Goal: Task Accomplishment & Management: Use online tool/utility

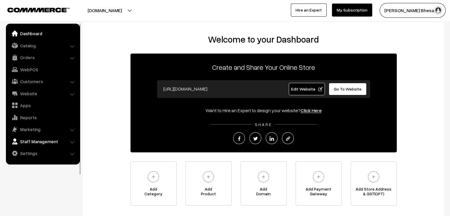
click at [32, 142] on link "Staff Management" at bounding box center [42, 141] width 70 height 11
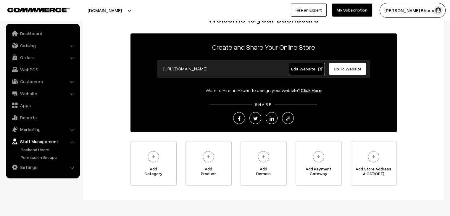
scroll to position [30, 0]
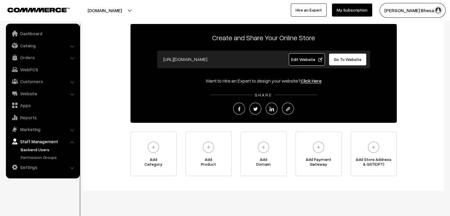
click at [39, 149] on link "Backend Users" at bounding box center [48, 150] width 59 height 6
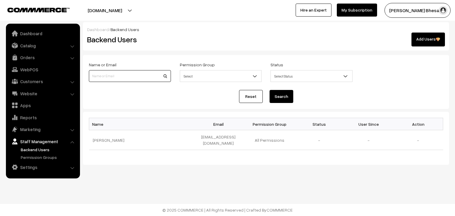
click at [126, 80] on input at bounding box center [130, 76] width 82 height 12
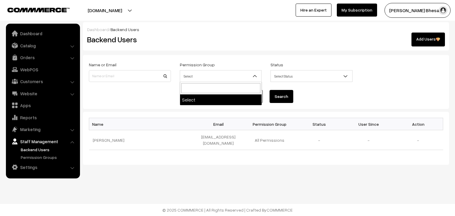
click at [193, 74] on span "Select" at bounding box center [220, 76] width 81 height 10
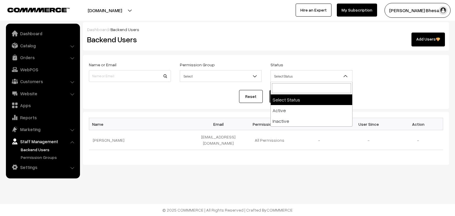
click at [306, 75] on span "Select Status" at bounding box center [311, 76] width 81 height 10
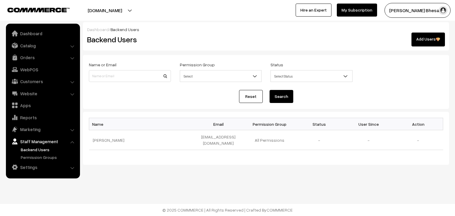
click at [221, 170] on div "Dashboard / Backend Users Backend Users Add Users Name or Email Permission Grou…" at bounding box center [227, 101] width 455 height 203
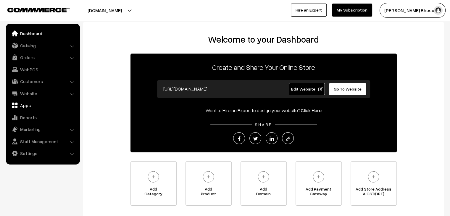
click at [31, 105] on link "Apps" at bounding box center [42, 105] width 70 height 11
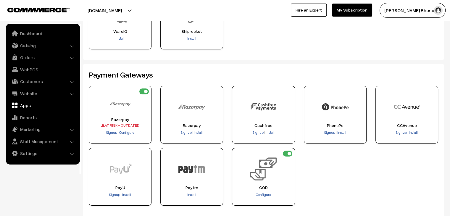
scroll to position [73, 0]
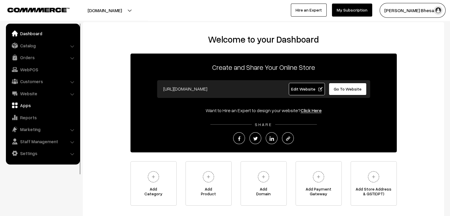
drag, startPoint x: 30, startPoint y: 105, endPoint x: 33, endPoint y: 104, distance: 3.0
click at [30, 105] on link "Apps" at bounding box center [42, 105] width 70 height 11
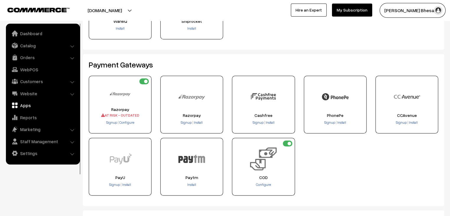
scroll to position [89, 0]
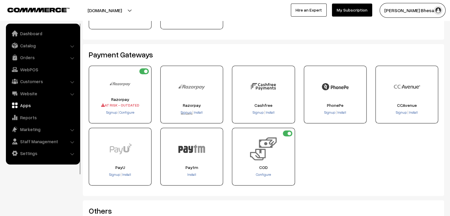
click at [187, 114] on span "Signup" at bounding box center [186, 112] width 11 height 4
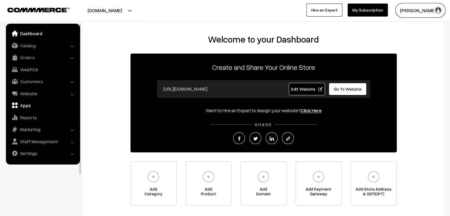
click at [19, 105] on link "Apps" at bounding box center [42, 105] width 70 height 11
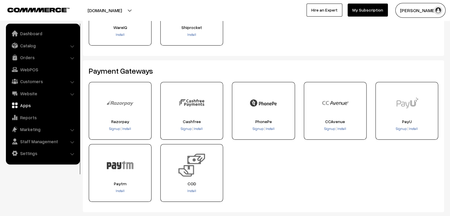
scroll to position [89, 0]
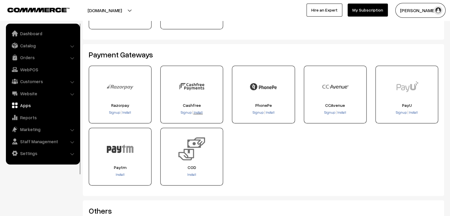
click at [199, 112] on span "Install" at bounding box center [198, 112] width 9 height 4
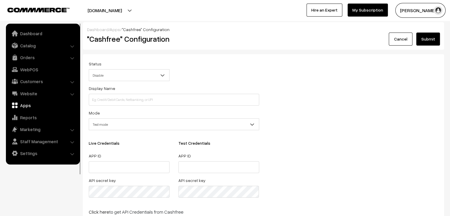
click at [26, 106] on link "Apps" at bounding box center [42, 105] width 70 height 11
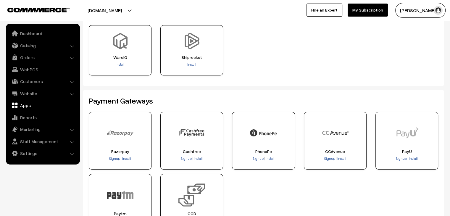
scroll to position [59, 0]
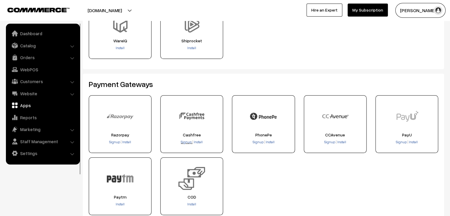
click at [184, 142] on span "Signup" at bounding box center [186, 142] width 11 height 4
click at [200, 142] on span "Install" at bounding box center [198, 142] width 9 height 4
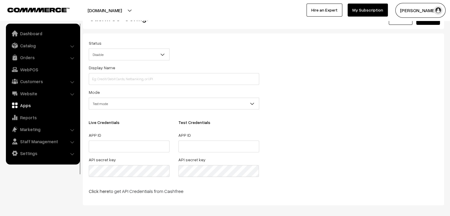
scroll to position [30, 0]
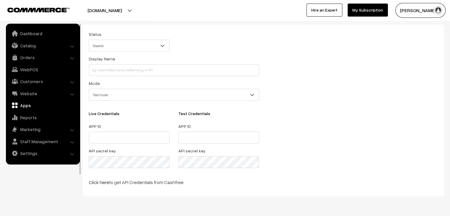
click at [127, 44] on span "Disable" at bounding box center [129, 46] width 80 height 10
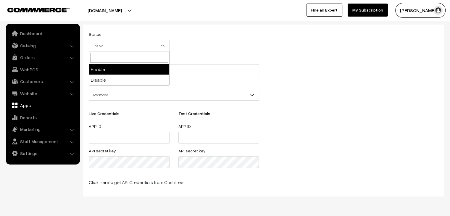
click at [149, 41] on span "Enable" at bounding box center [129, 46] width 80 height 10
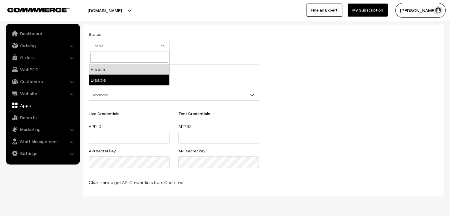
select select "0"
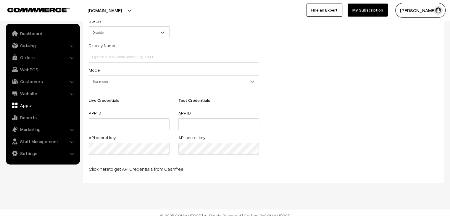
scroll to position [49, 0]
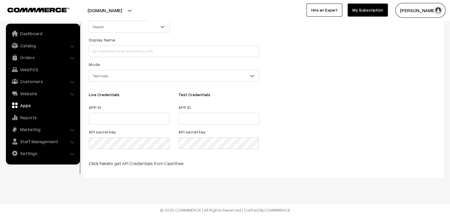
click at [189, 78] on span "Test mode" at bounding box center [174, 76] width 170 height 10
click at [189, 77] on span "Test mode" at bounding box center [174, 76] width 170 height 10
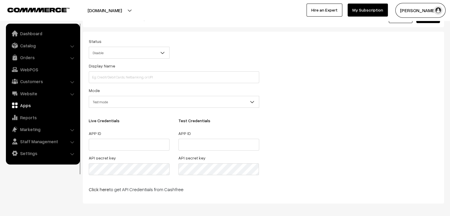
scroll to position [0, 0]
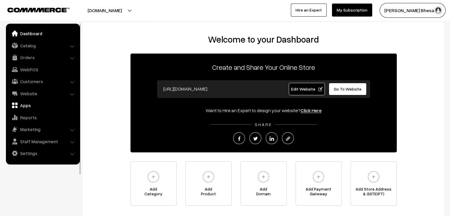
click at [32, 106] on link "Apps" at bounding box center [42, 105] width 70 height 11
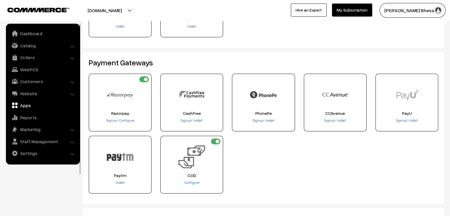
scroll to position [89, 0]
